Goal: Information Seeking & Learning: Find specific fact

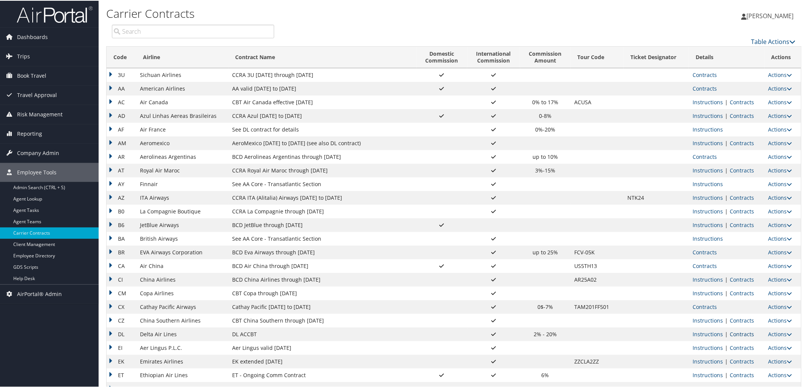
click at [747, 332] on link "Contracts" at bounding box center [742, 333] width 24 height 7
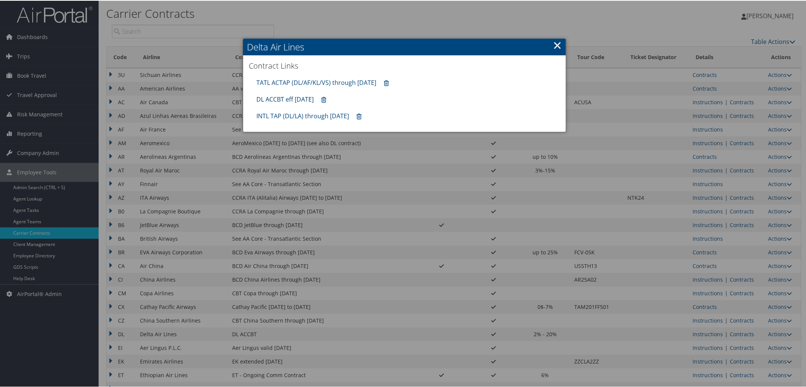
click at [278, 99] on link "DL ACCBT eff [DATE]" at bounding box center [285, 98] width 57 height 8
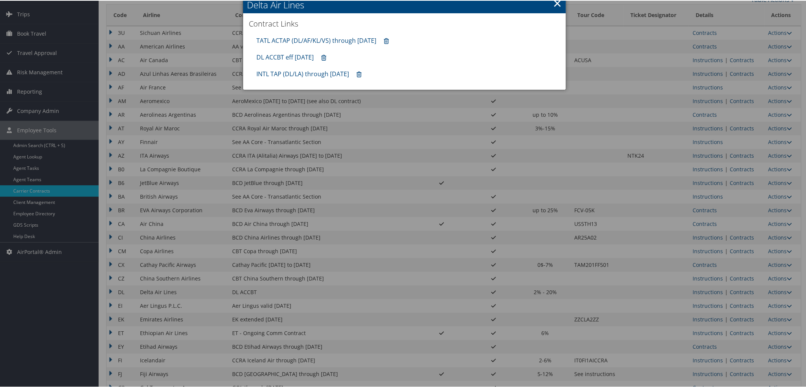
click at [702, 212] on div at bounding box center [404, 193] width 809 height 387
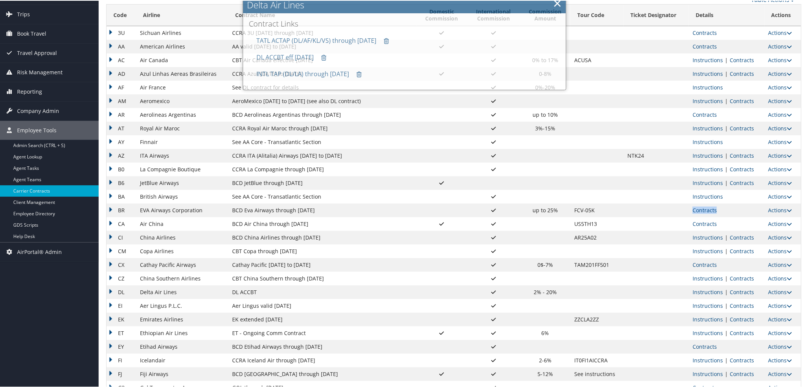
click at [702, 212] on link "Contracts" at bounding box center [705, 209] width 24 height 7
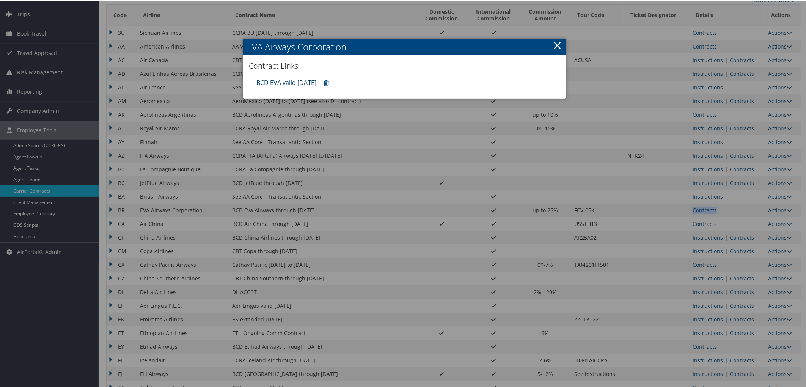
click at [283, 82] on link "BCD EVA valid [DATE]" at bounding box center [287, 82] width 60 height 8
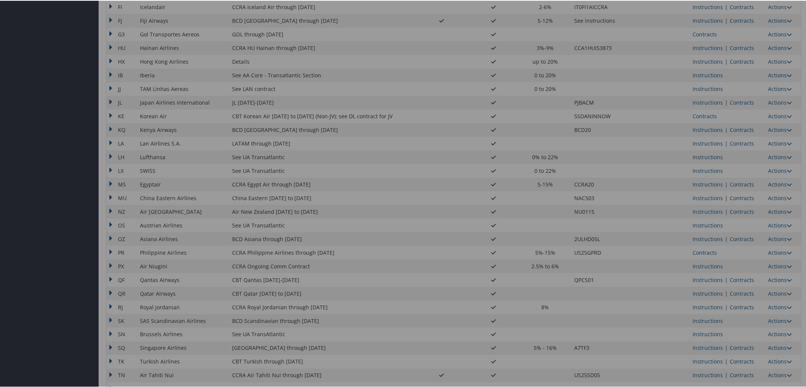
scroll to position [499, 0]
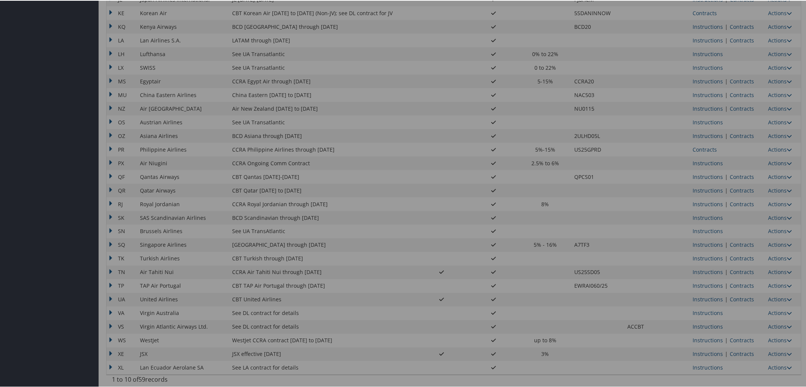
click at [735, 297] on div at bounding box center [404, 193] width 809 height 387
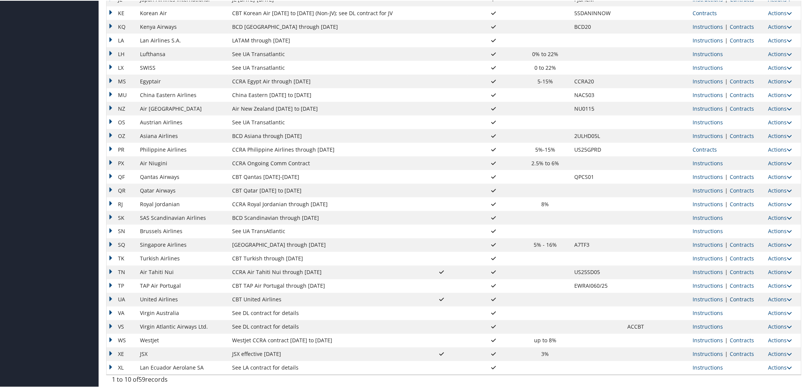
click at [737, 298] on link "Contracts" at bounding box center [742, 299] width 24 height 7
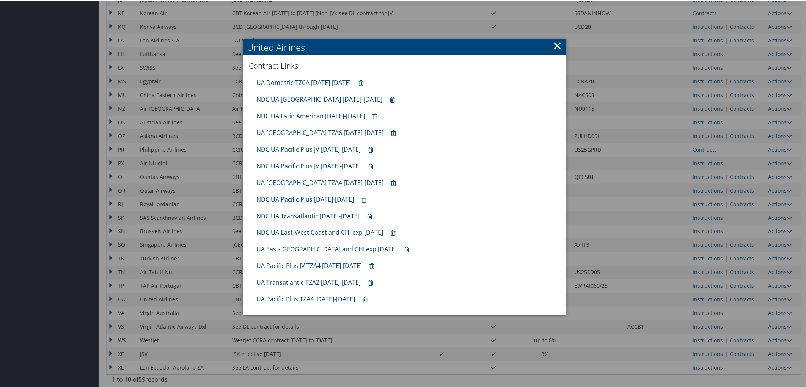
click at [287, 283] on link "UA Transatlantic TZA2 [DATE]-[DATE]" at bounding box center [309, 282] width 104 height 8
click at [159, 355] on div at bounding box center [404, 193] width 809 height 387
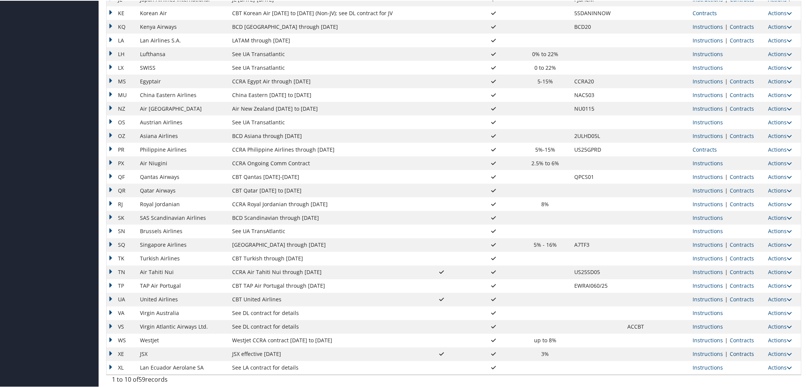
click at [740, 353] on link "Contracts" at bounding box center [742, 353] width 24 height 7
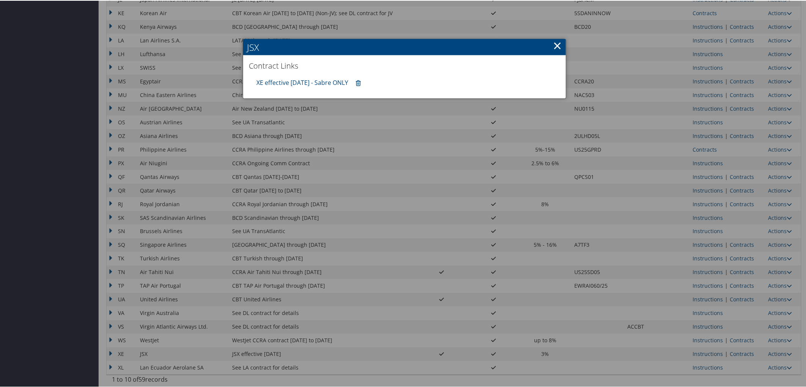
click at [298, 76] on div "XE effective [DATE] - Sabre ONLY" at bounding box center [405, 82] width 304 height 17
click at [297, 80] on link "XE effective [DATE] - Sabre ONLY" at bounding box center [303, 82] width 92 height 8
click at [710, 214] on div at bounding box center [404, 193] width 809 height 387
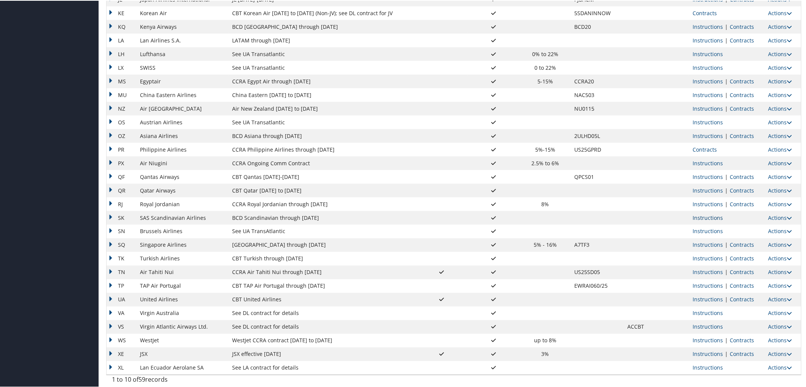
click at [704, 214] on link "Instructions" at bounding box center [708, 217] width 30 height 7
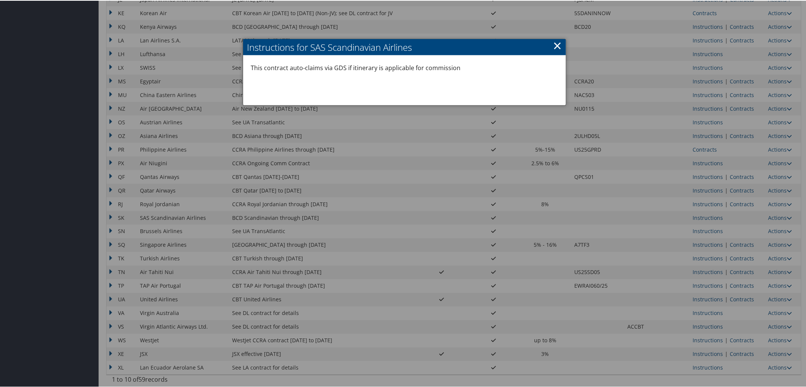
click at [779, 217] on div at bounding box center [404, 193] width 809 height 387
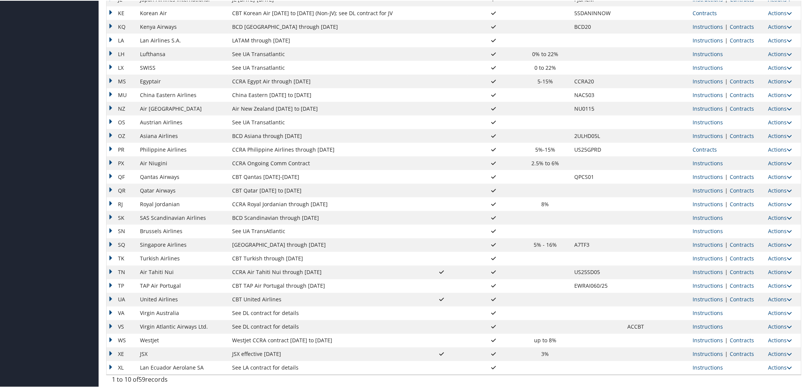
click at [779, 217] on link "Actions" at bounding box center [781, 217] width 24 height 7
click at [247, 218] on td "BCD Scandinavian through [DATE]" at bounding box center [322, 218] width 188 height 14
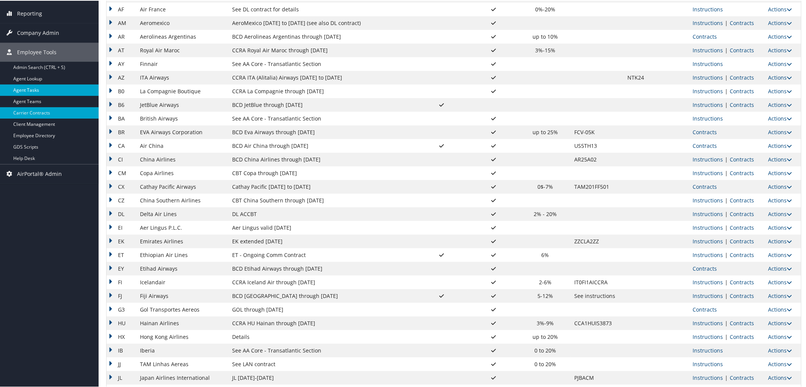
scroll to position [120, 0]
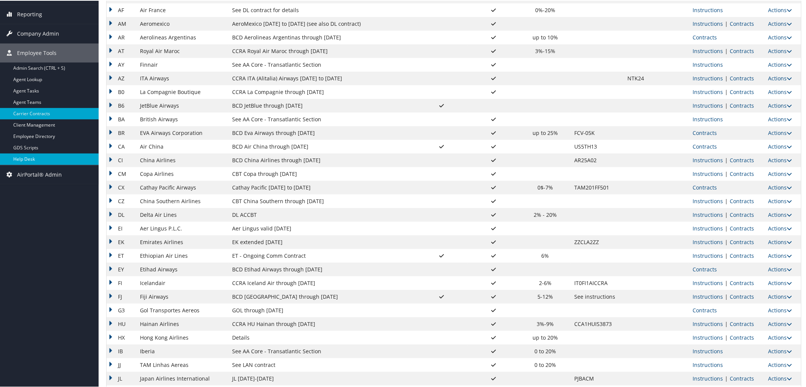
click at [36, 157] on link "Help Desk" at bounding box center [49, 158] width 99 height 11
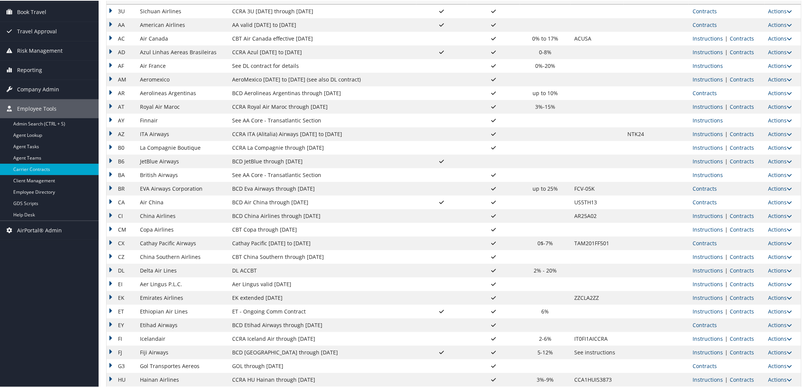
scroll to position [0, 0]
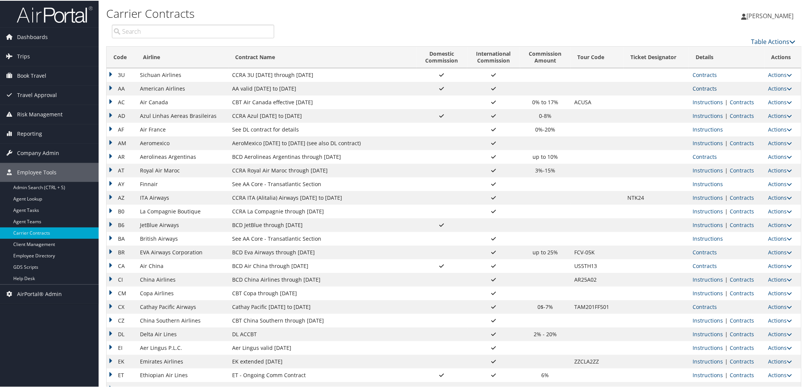
click at [707, 86] on link "Contracts" at bounding box center [705, 87] width 24 height 7
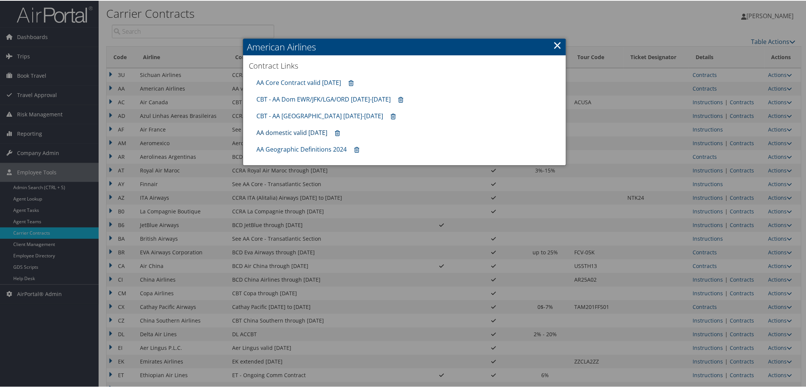
click at [283, 132] on link "AA domestic valid [DATE]" at bounding box center [292, 132] width 71 height 8
